Goal: Task Accomplishment & Management: Manage account settings

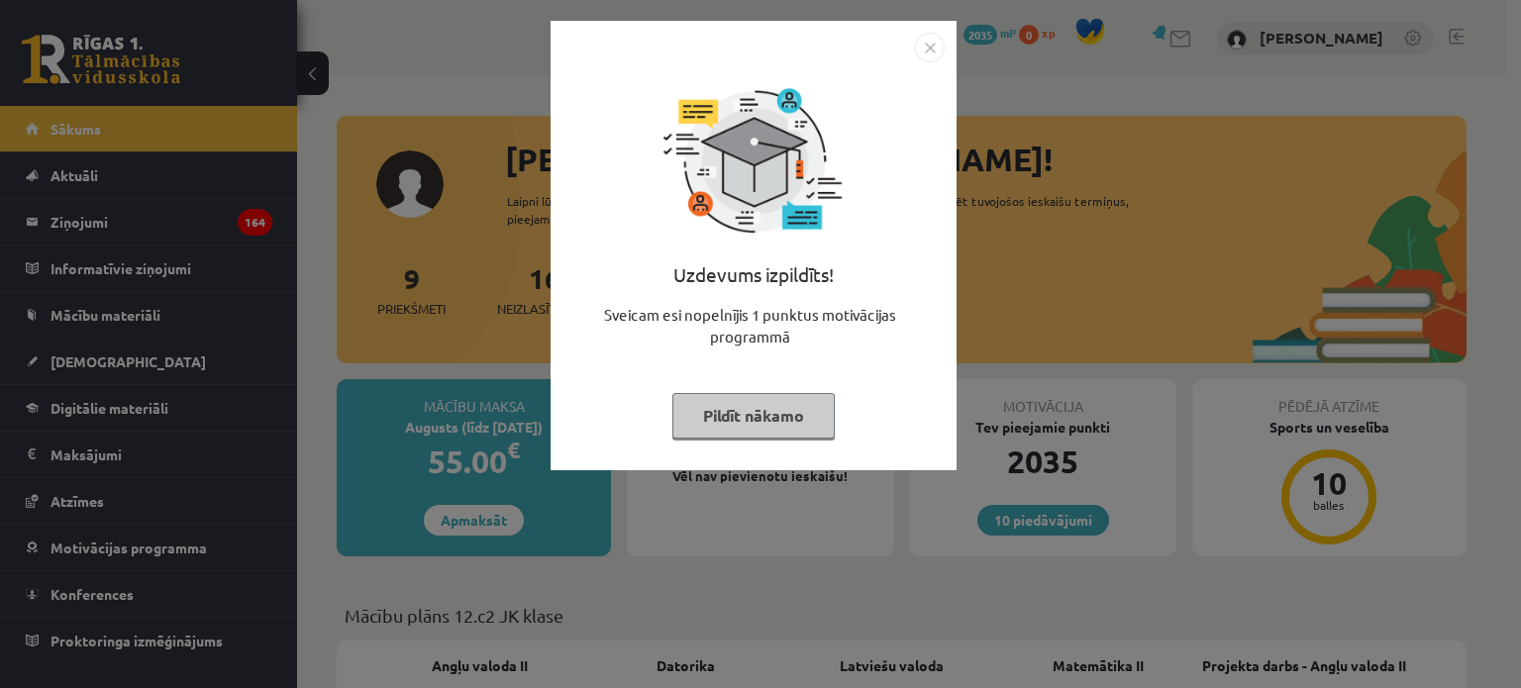
click at [933, 44] on img "Close" at bounding box center [930, 48] width 30 height 30
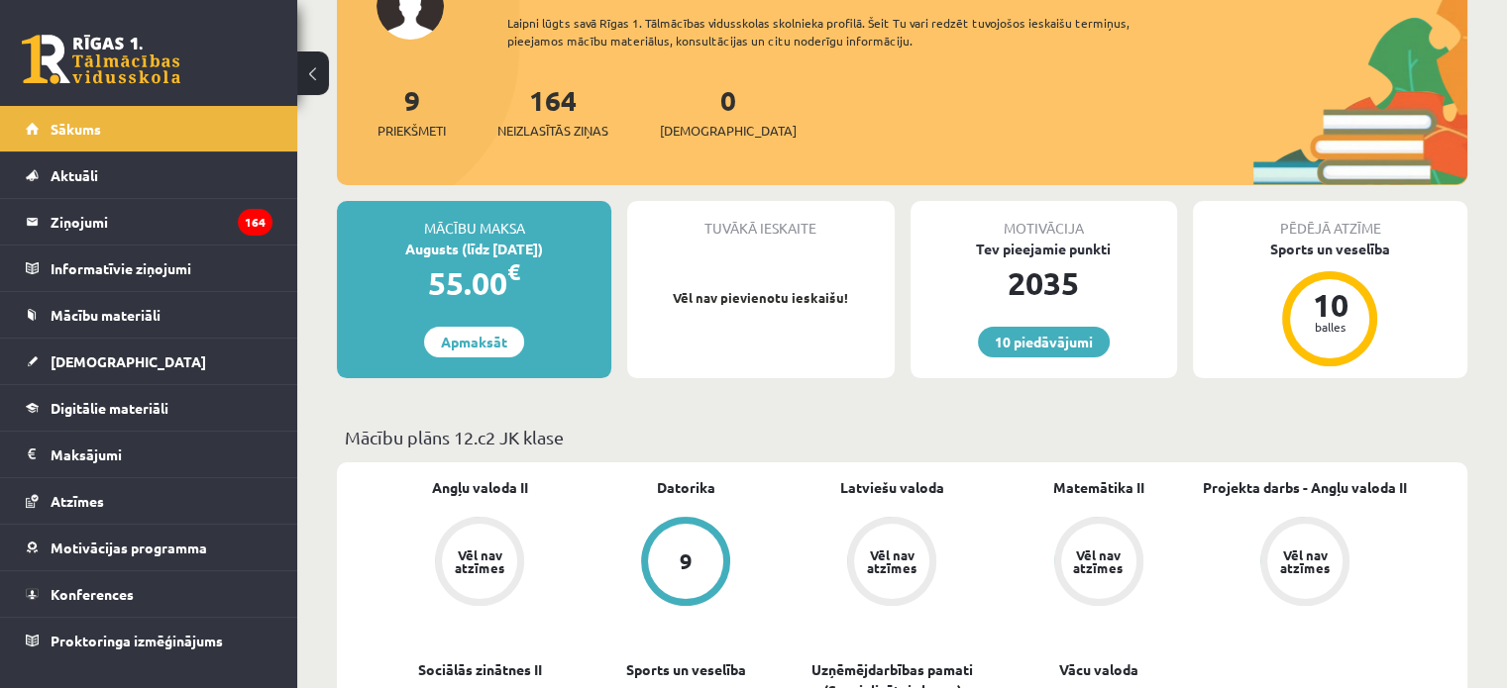
scroll to position [180, 0]
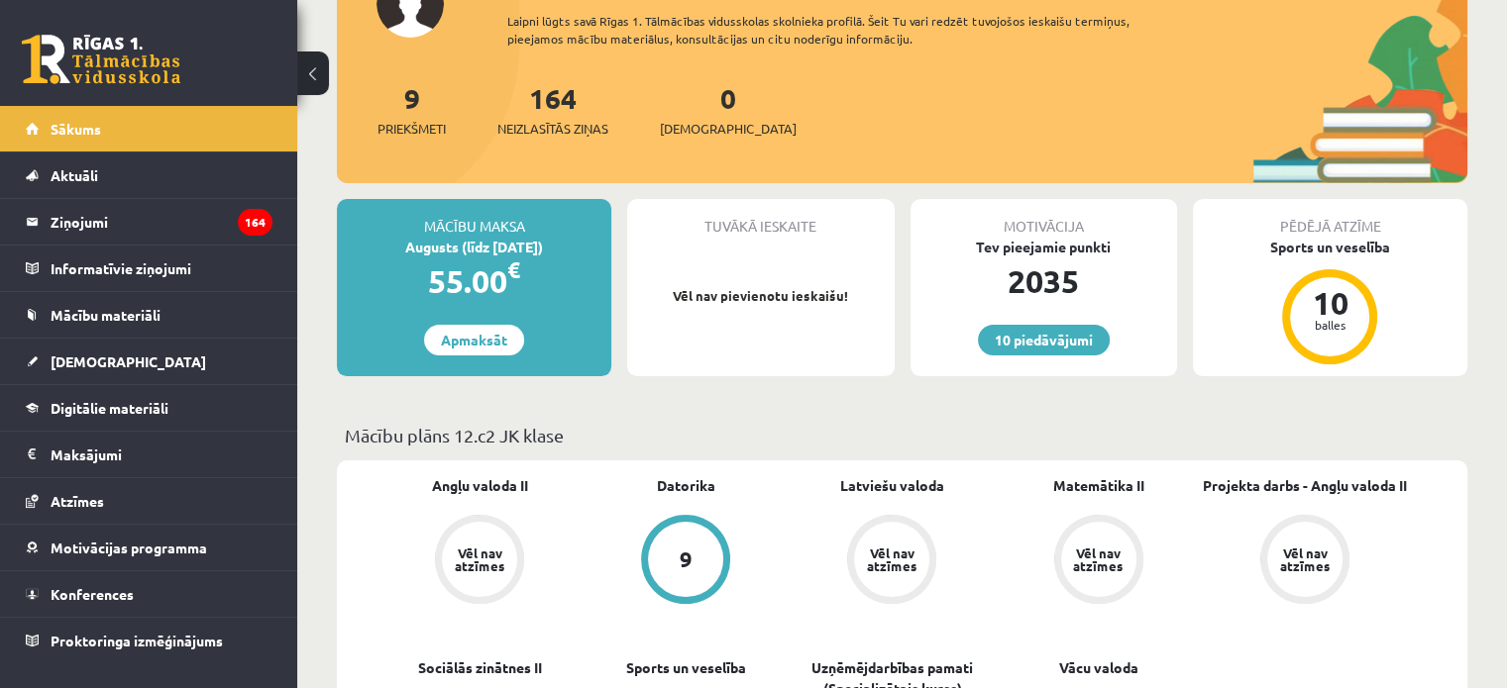
click at [515, 256] on span "€" at bounding box center [513, 270] width 13 height 29
click at [461, 337] on link "Apmaksāt" at bounding box center [474, 340] width 100 height 31
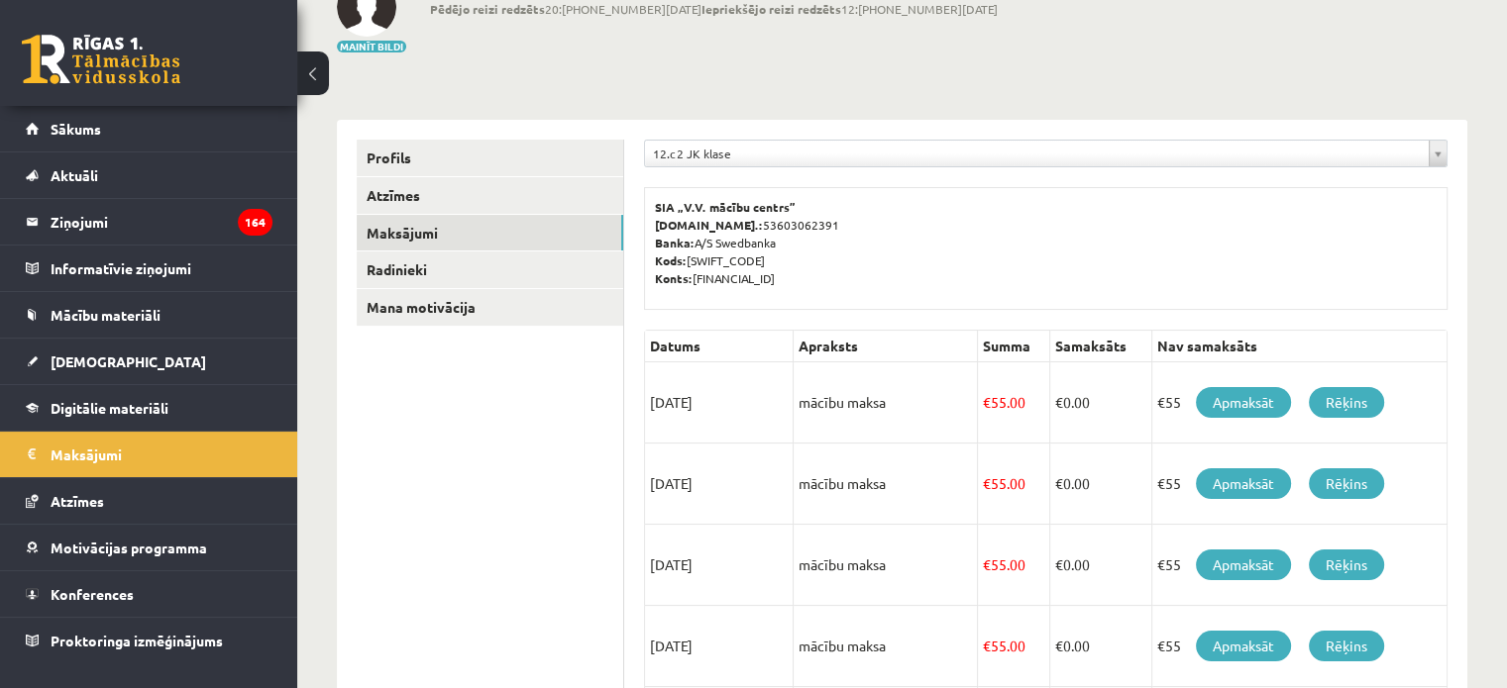
scroll to position [139, 0]
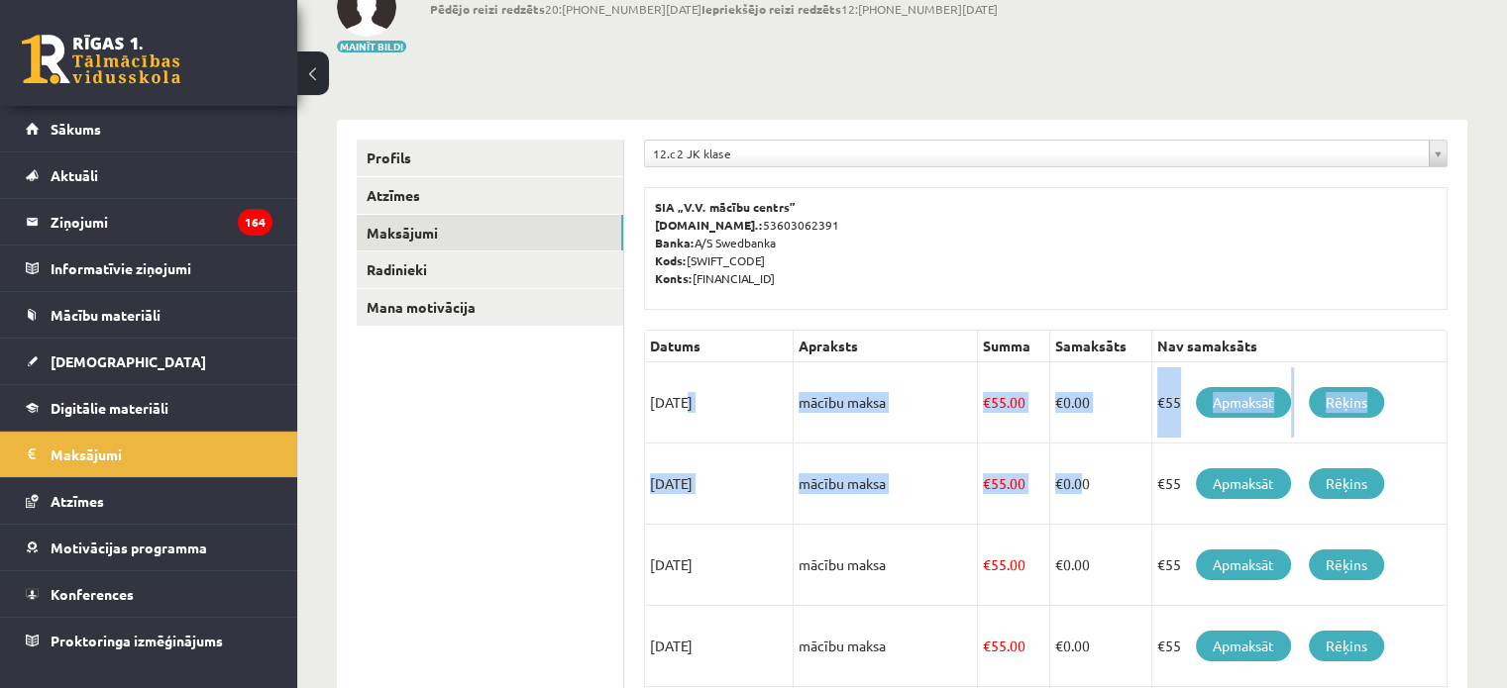
drag, startPoint x: 647, startPoint y: 404, endPoint x: 1082, endPoint y: 448, distance: 437.0
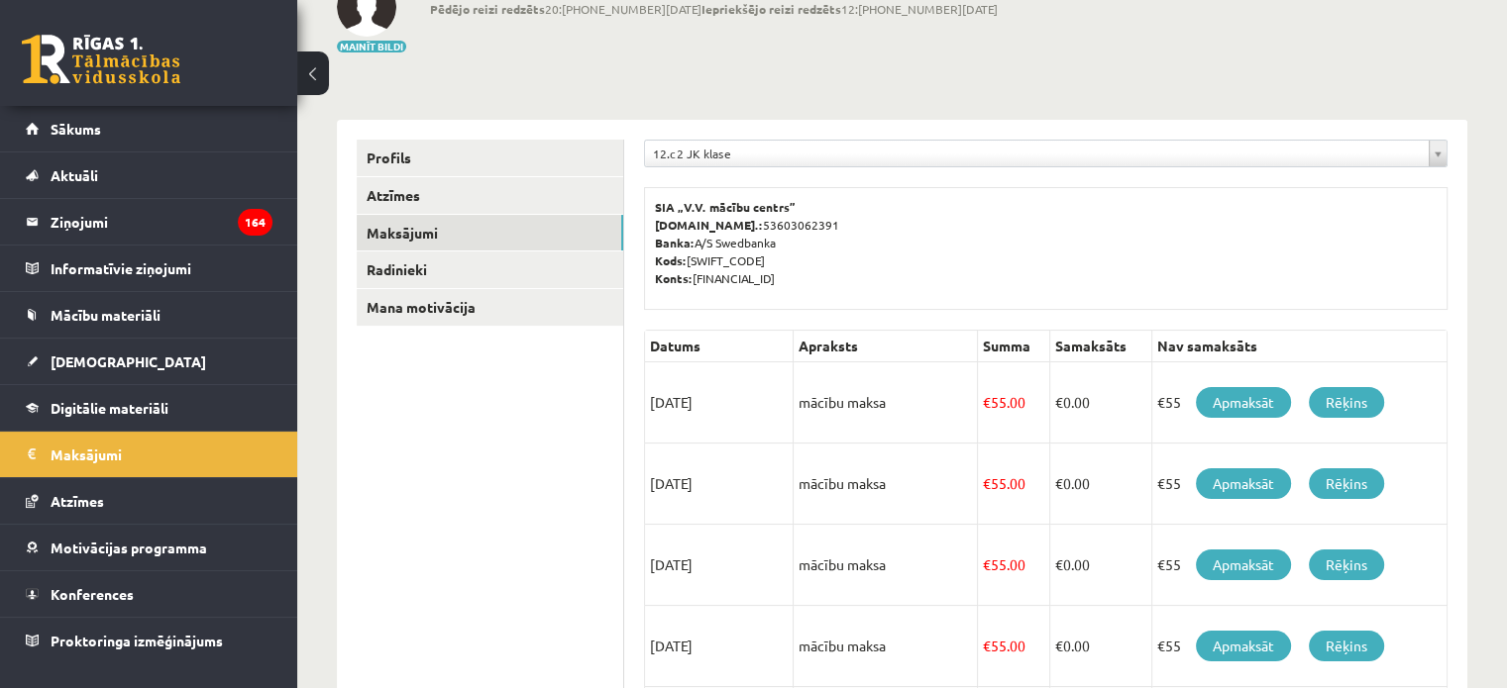
click at [1359, 250] on p "SIA „V.V. mācību centrs” Reģ.nr.: 53603062391 Banka: A/S Swedbanka Kods: HABALV…" at bounding box center [1046, 242] width 782 height 89
click at [1347, 407] on link "Rēķins" at bounding box center [1345, 402] width 75 height 31
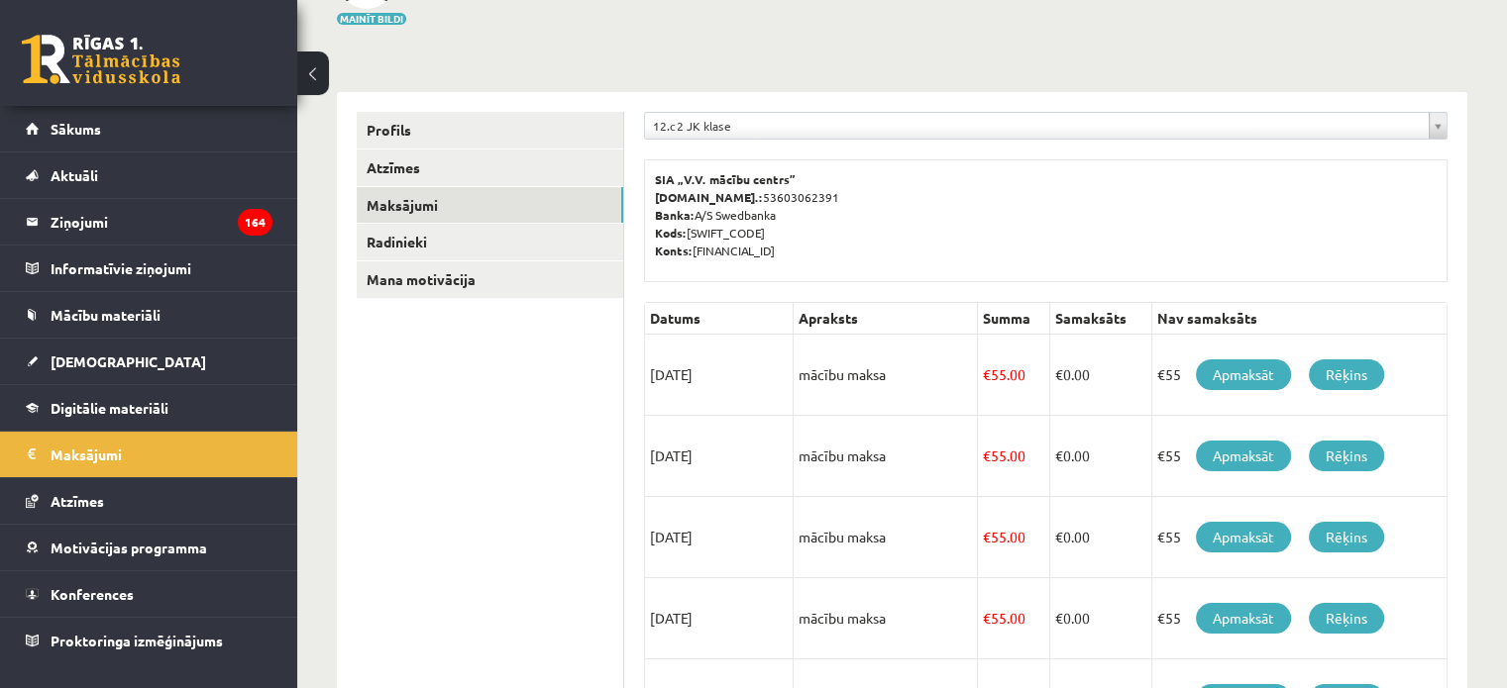
scroll to position [160, 0]
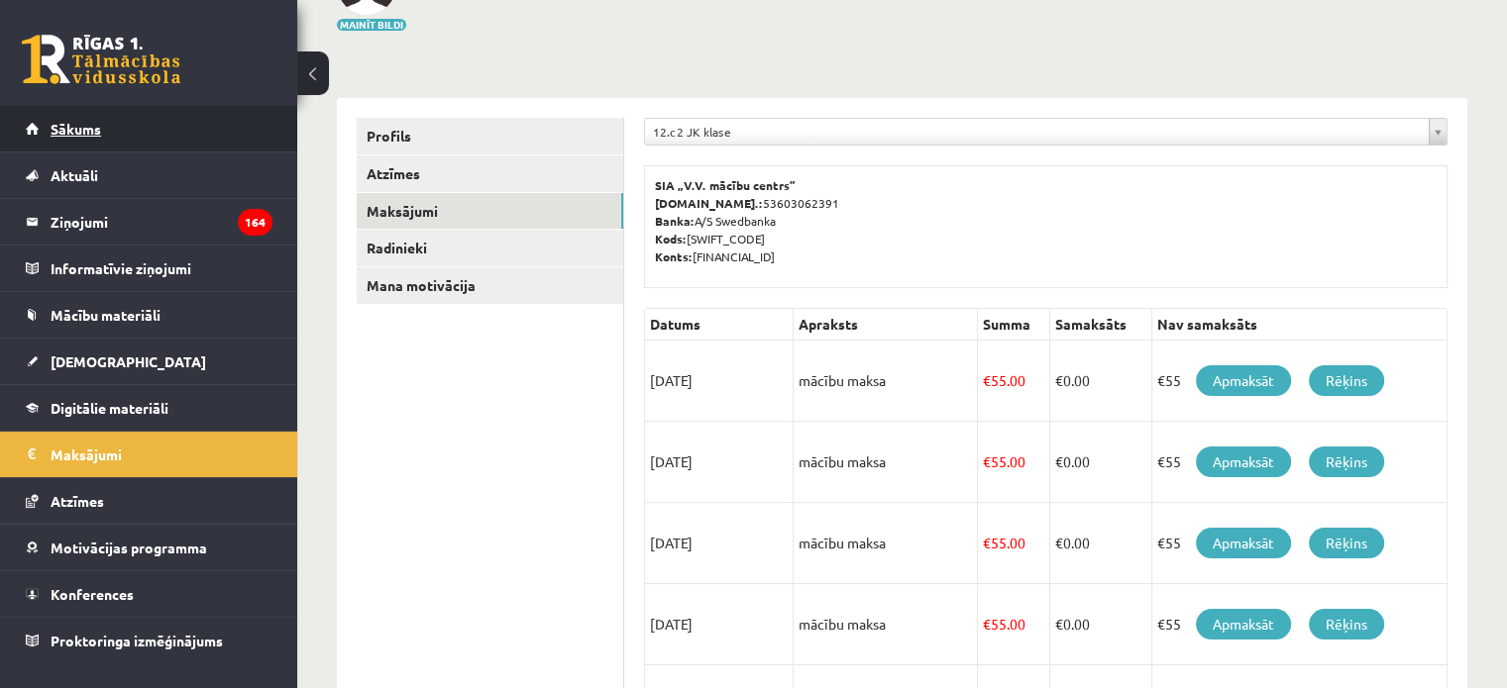
click at [89, 138] on link "Sākums" at bounding box center [149, 129] width 247 height 46
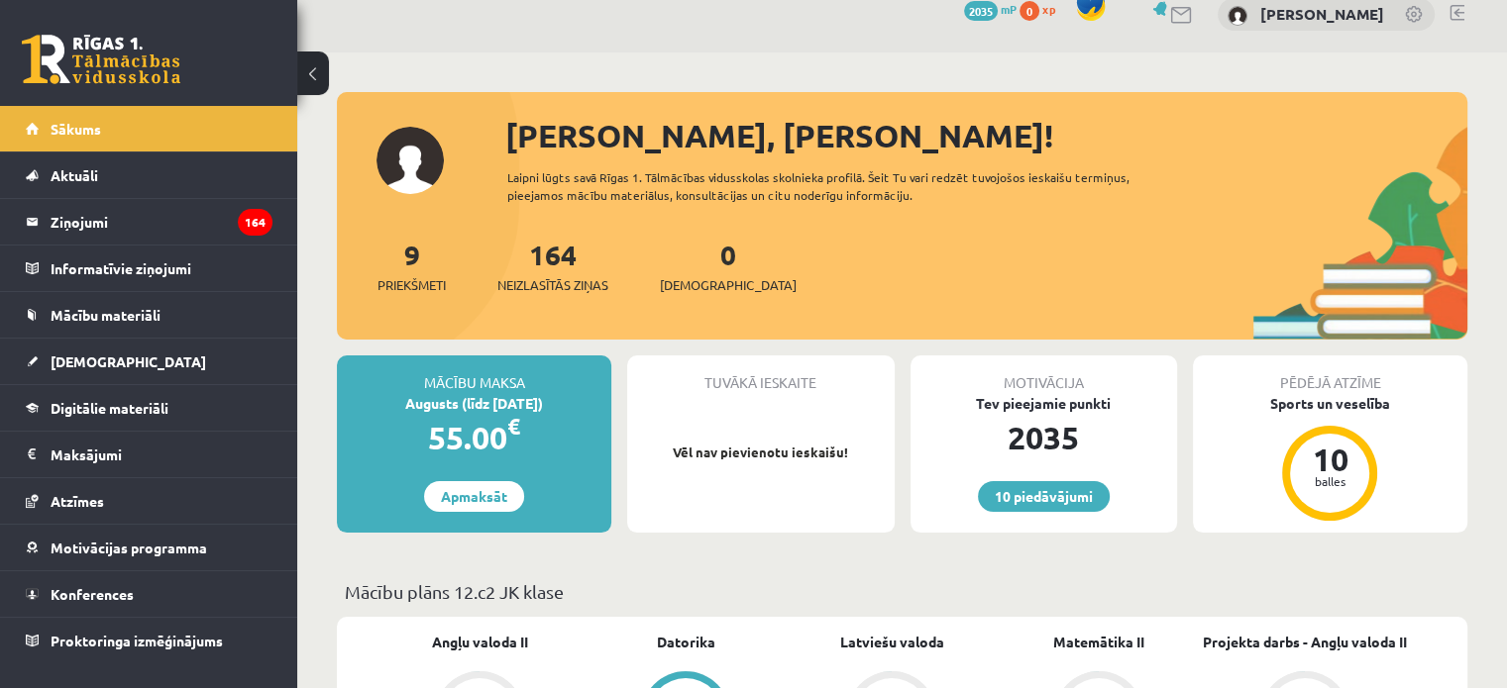
scroll to position [24, 0]
drag, startPoint x: 506, startPoint y: 172, endPoint x: 927, endPoint y: 198, distance: 421.8
click at [927, 198] on div "Sveiks, Grigorijs! Laipni lūgts savā Rīgas 1. Tālmācības vidusskolas skolnieka …" at bounding box center [902, 226] width 1130 height 228
click at [927, 198] on div "Laipni lūgts savā Rīgas 1. Tālmācības vidusskolas skolnieka profilā. Šeit Tu va…" at bounding box center [846, 186] width 679 height 36
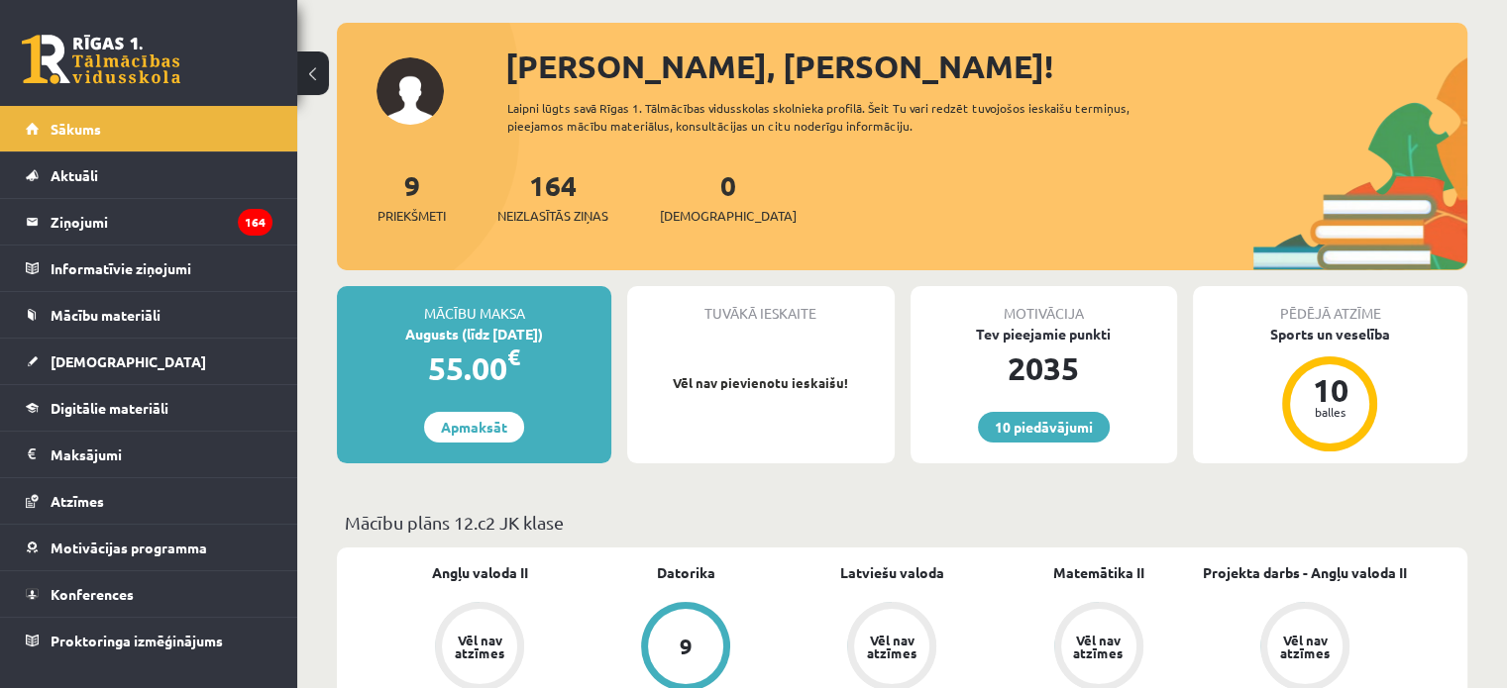
scroll to position [94, 0]
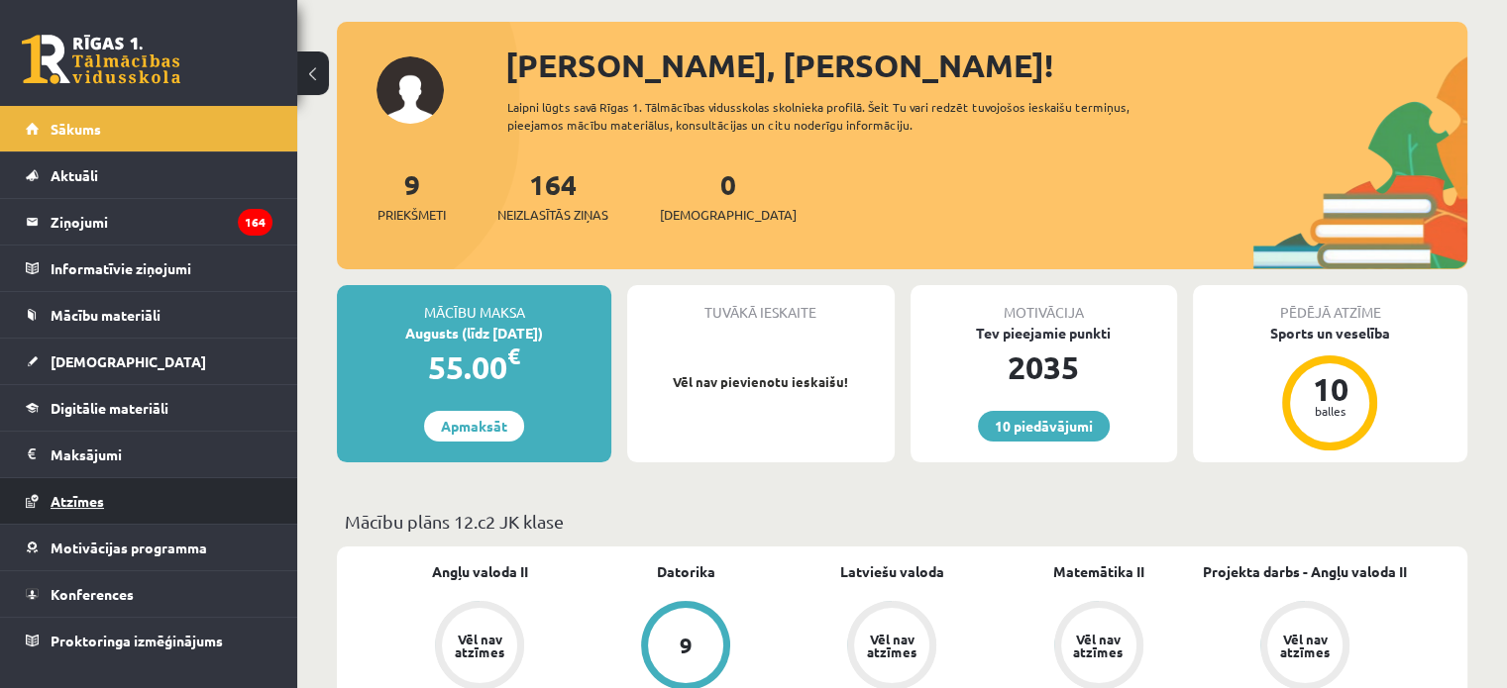
click at [92, 500] on span "Atzīmes" at bounding box center [77, 501] width 53 height 18
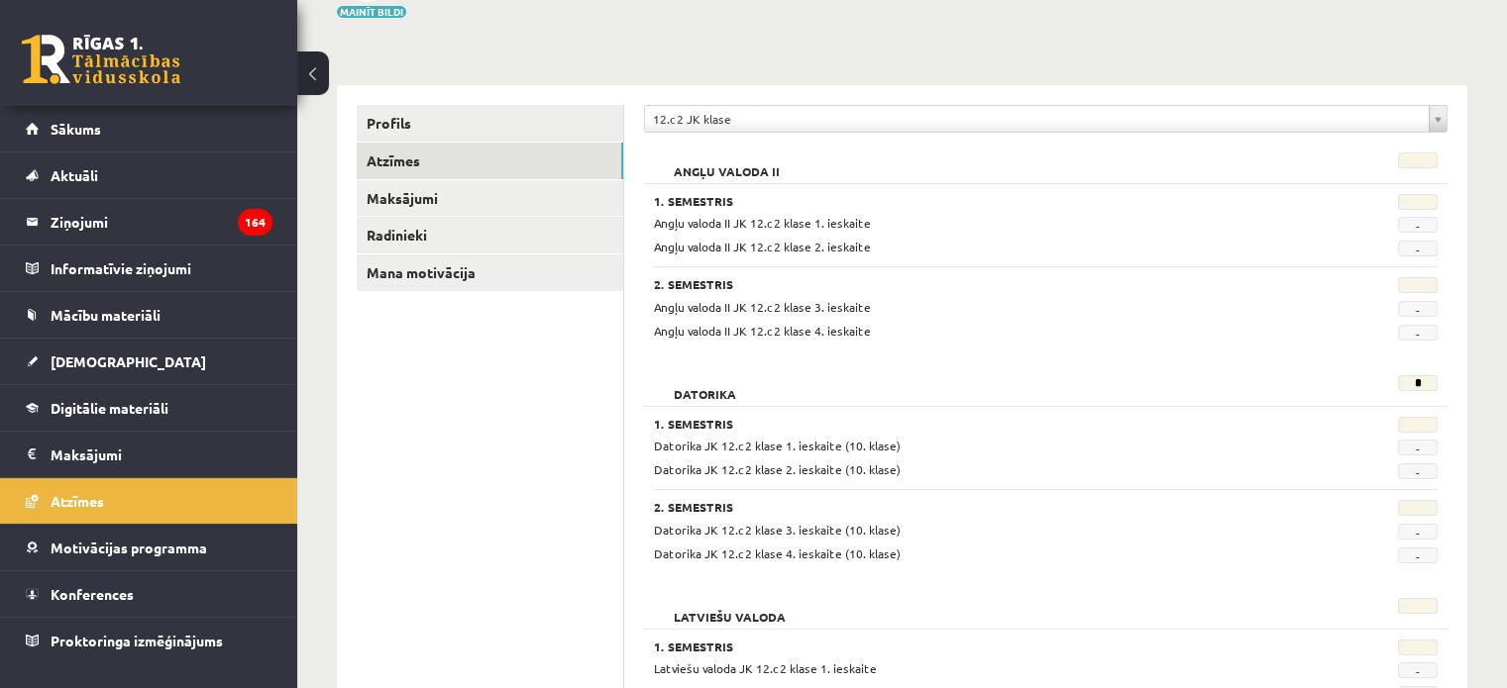
scroll to position [169, 0]
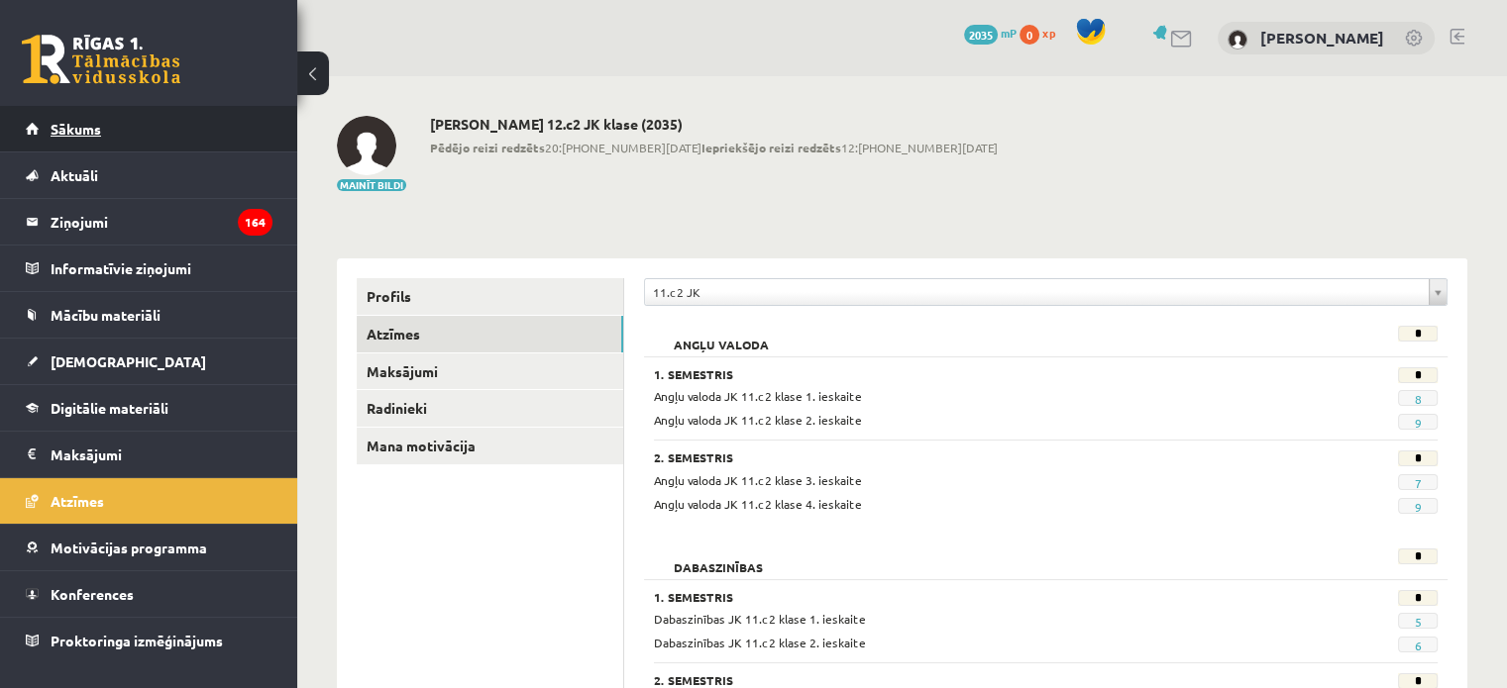
click at [83, 130] on span "Sākums" at bounding box center [76, 129] width 51 height 18
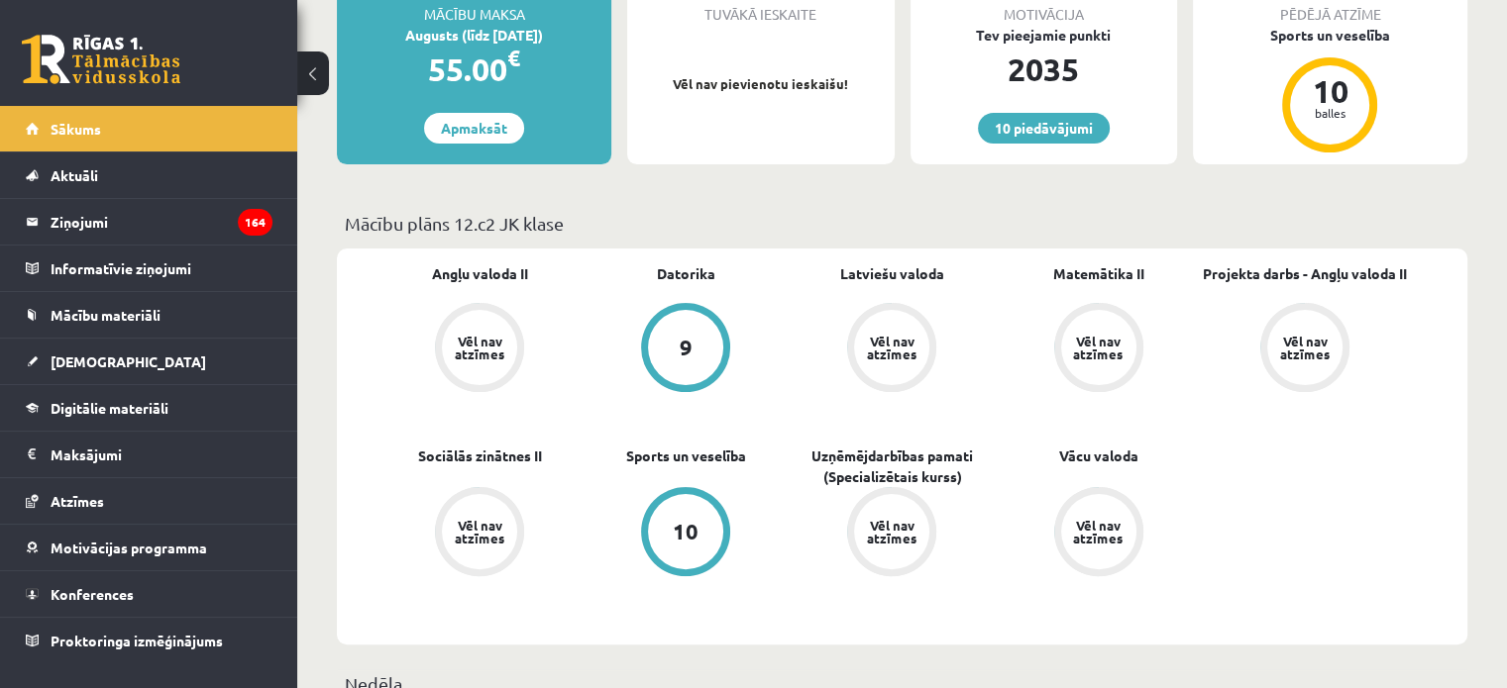
scroll to position [341, 0]
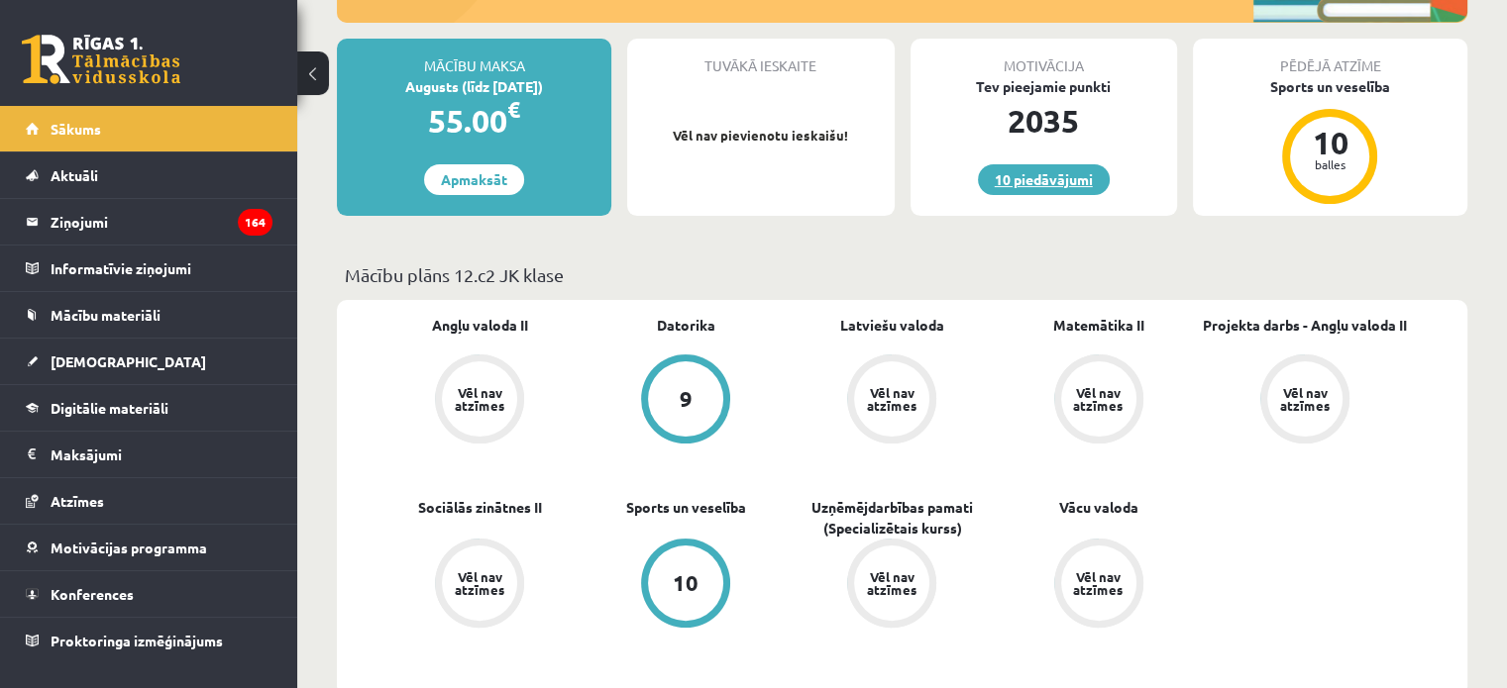
click at [1067, 183] on link "10 piedāvājumi" at bounding box center [1044, 179] width 132 height 31
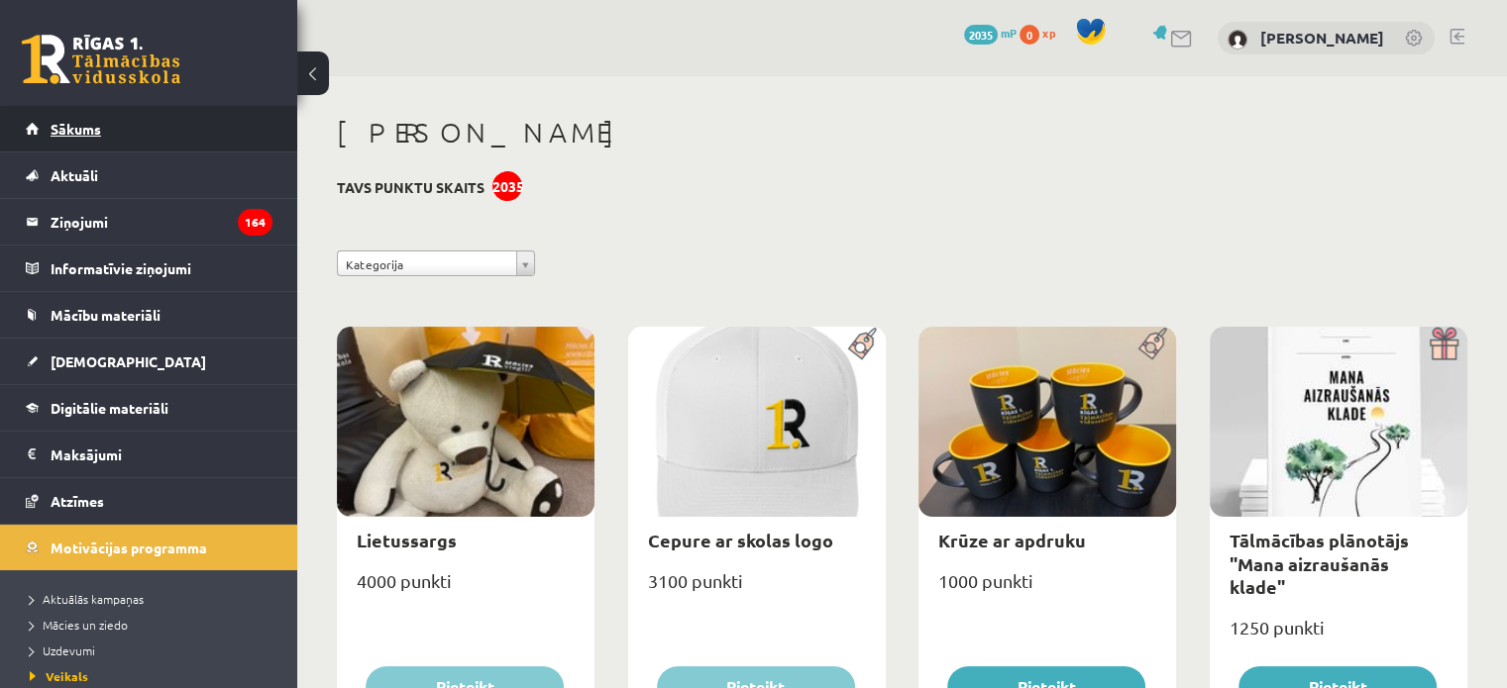
click at [73, 122] on span "Sākums" at bounding box center [76, 129] width 51 height 18
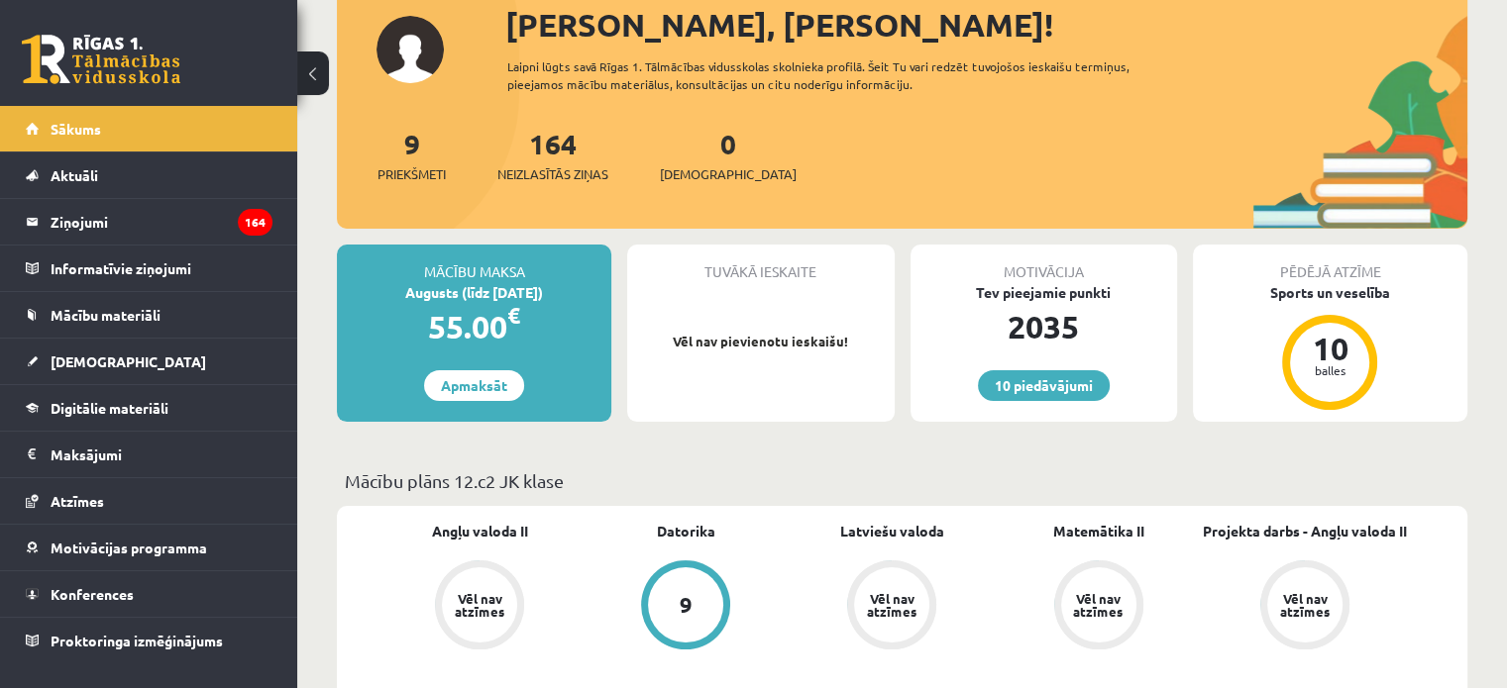
scroll to position [137, 0]
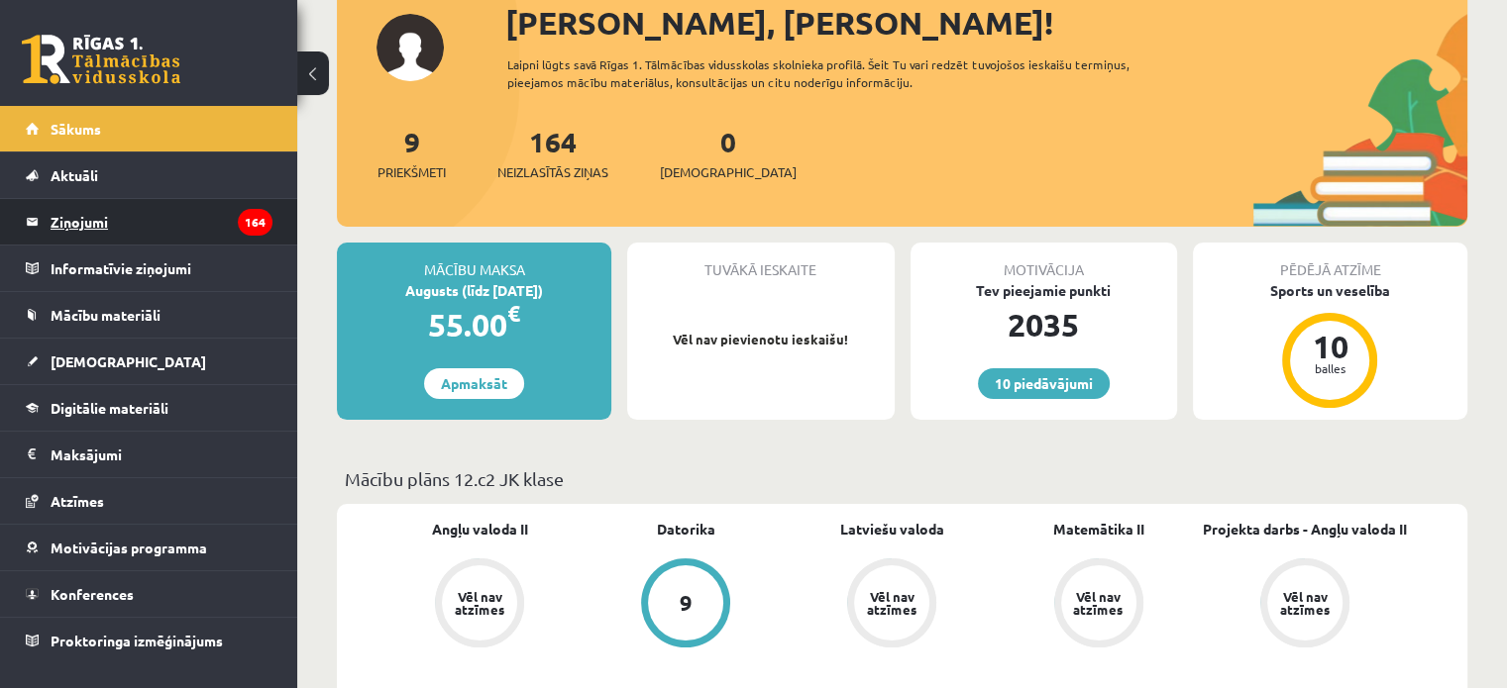
click at [99, 221] on legend "Ziņojumi 164" at bounding box center [162, 222] width 222 height 46
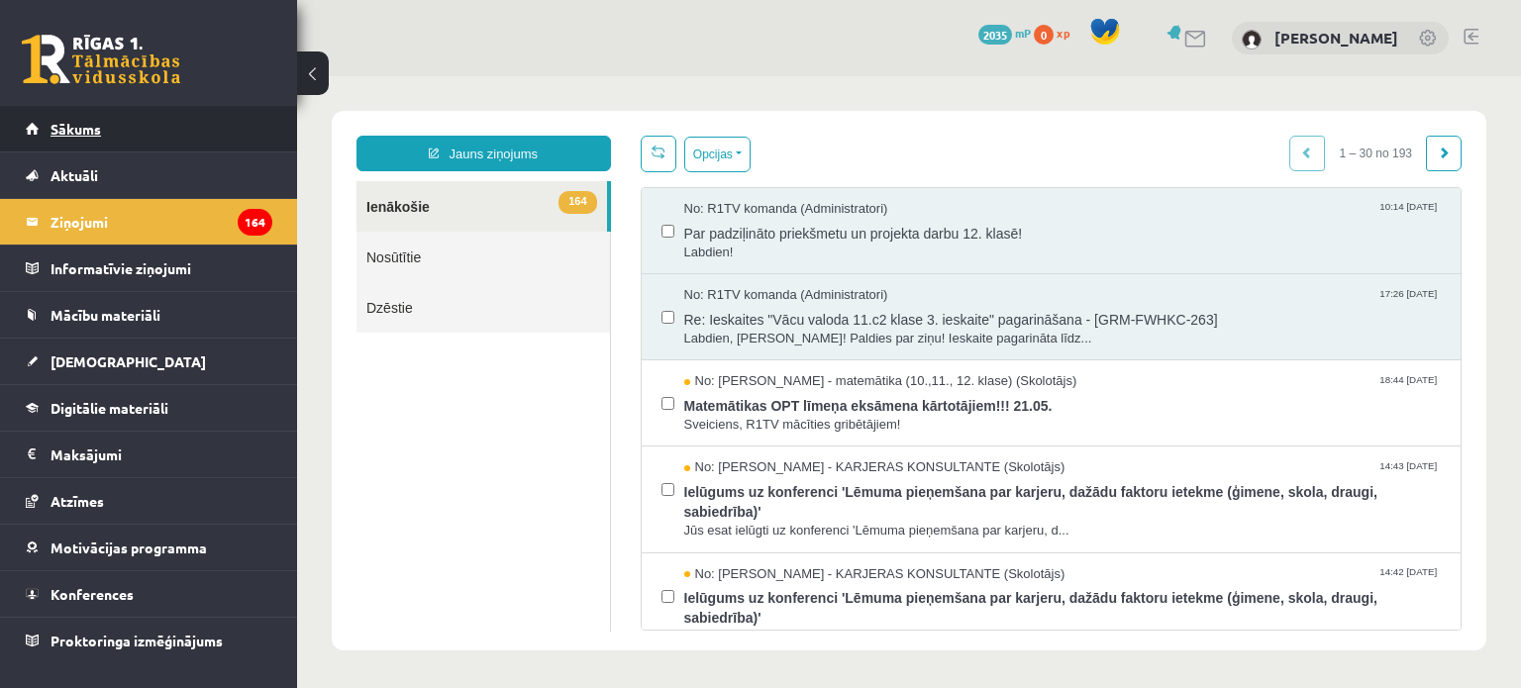
click at [92, 122] on span "Sākums" at bounding box center [76, 129] width 51 height 18
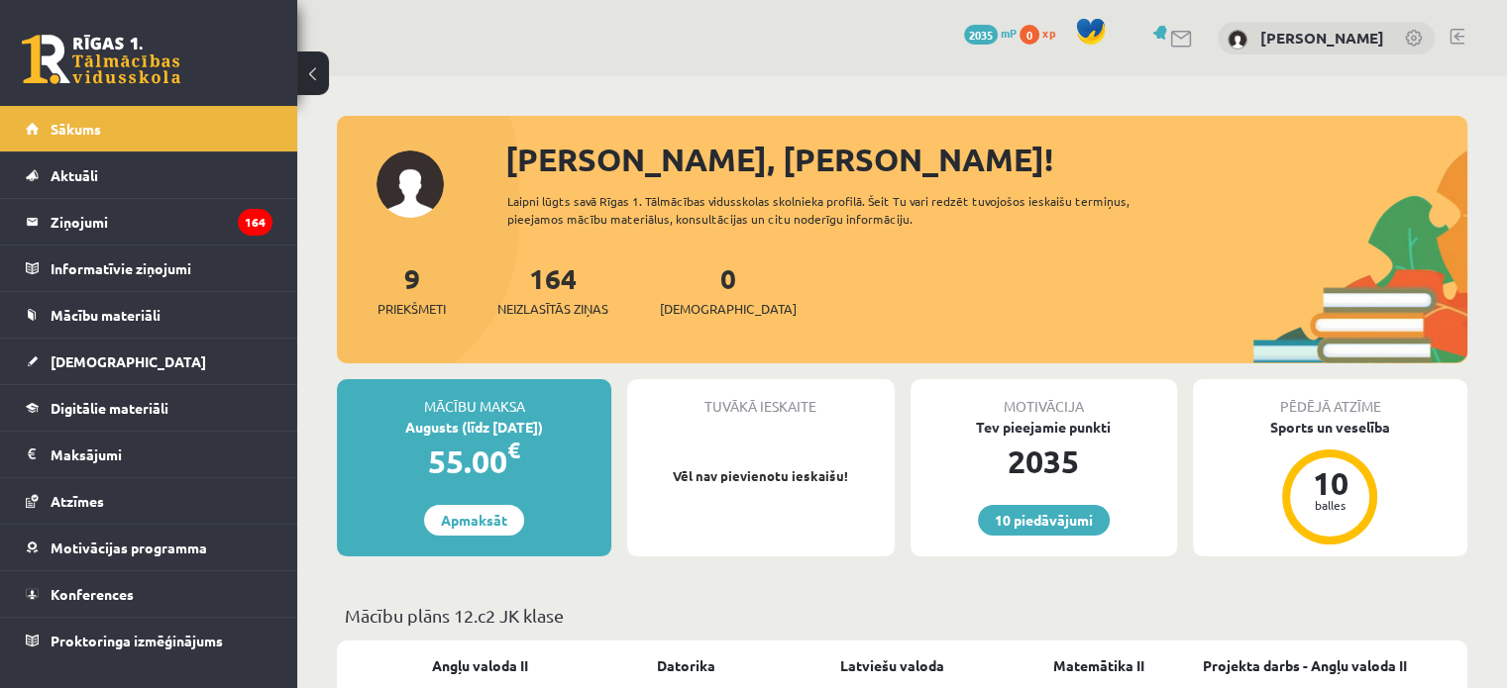
click at [523, 426] on div "Augusts (līdz [DATE])" at bounding box center [474, 427] width 274 height 21
click at [505, 521] on link "Apmaksāt" at bounding box center [474, 520] width 100 height 31
click at [149, 308] on span "Mācību materiāli" at bounding box center [106, 315] width 110 height 18
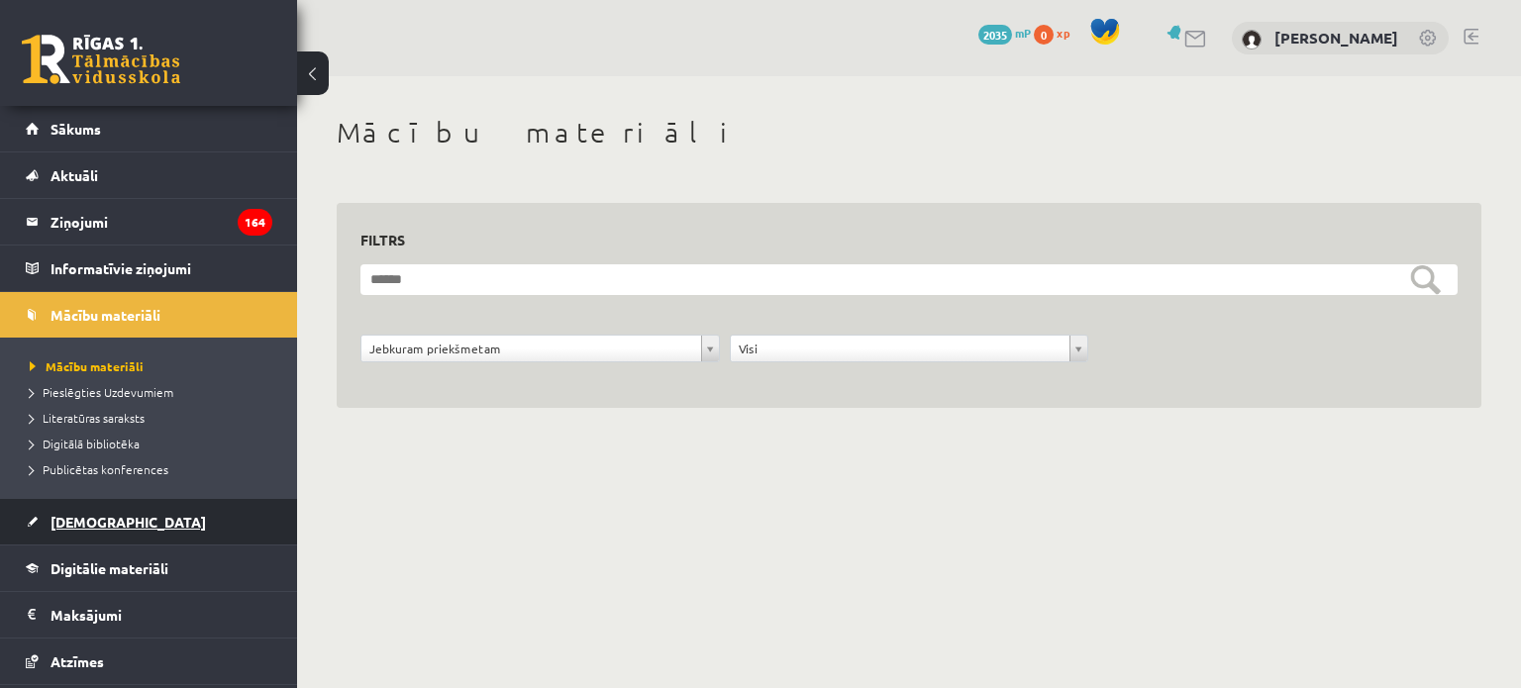
click at [96, 529] on link "[DEMOGRAPHIC_DATA]" at bounding box center [149, 522] width 247 height 46
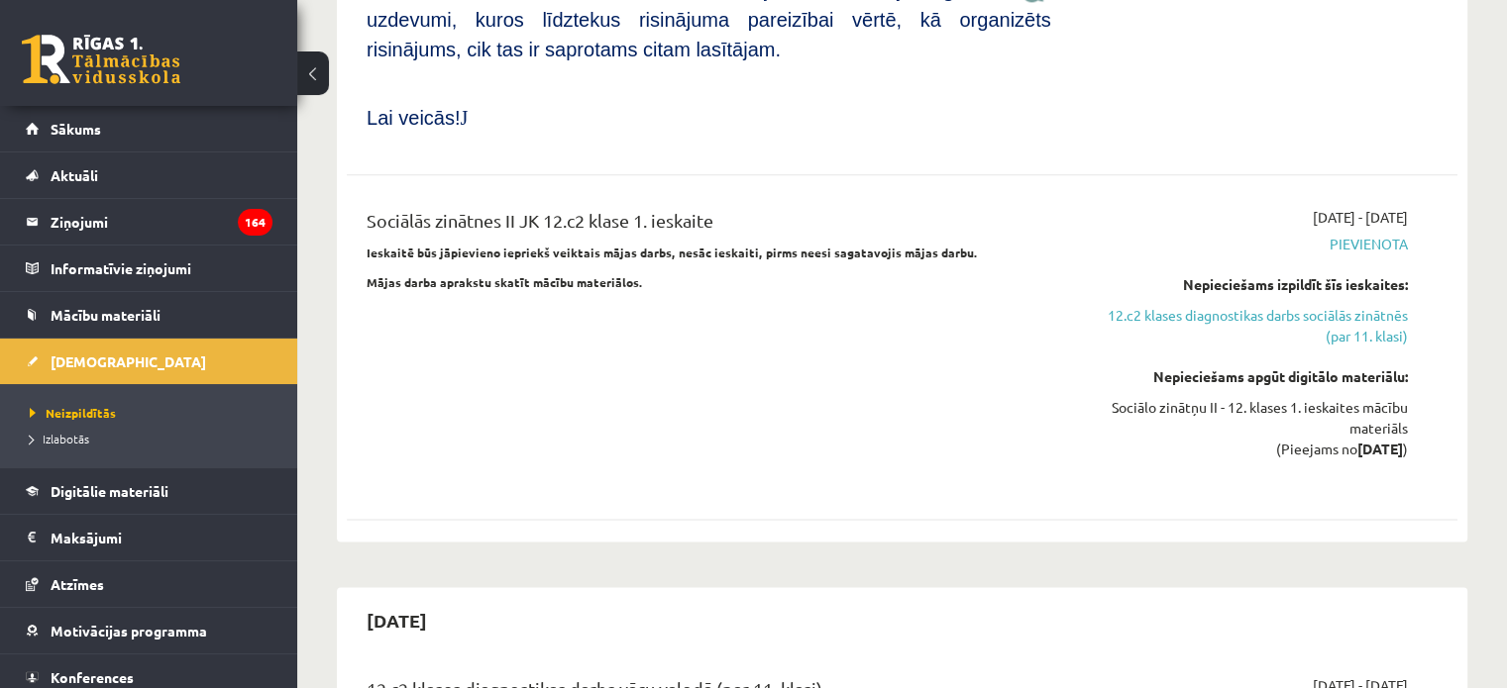
scroll to position [2492, 0]
